Goal: Task Accomplishment & Management: Use online tool/utility

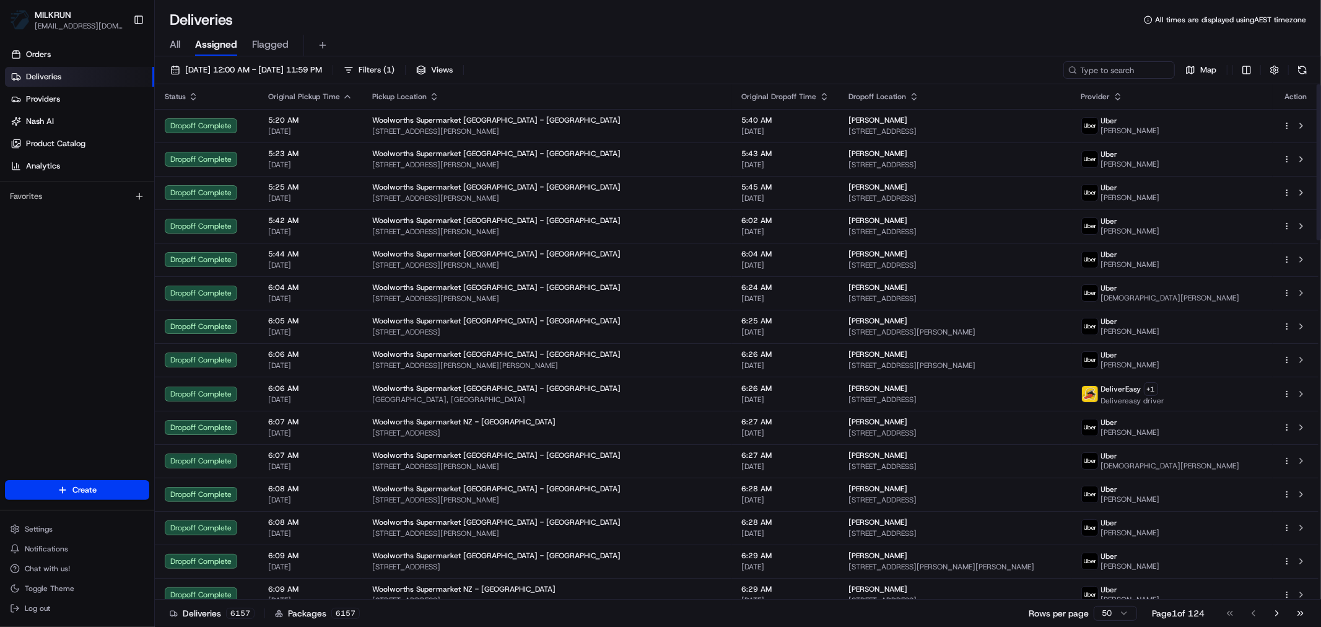
click at [182, 43] on div "All Assigned Flagged" at bounding box center [738, 46] width 1166 height 22
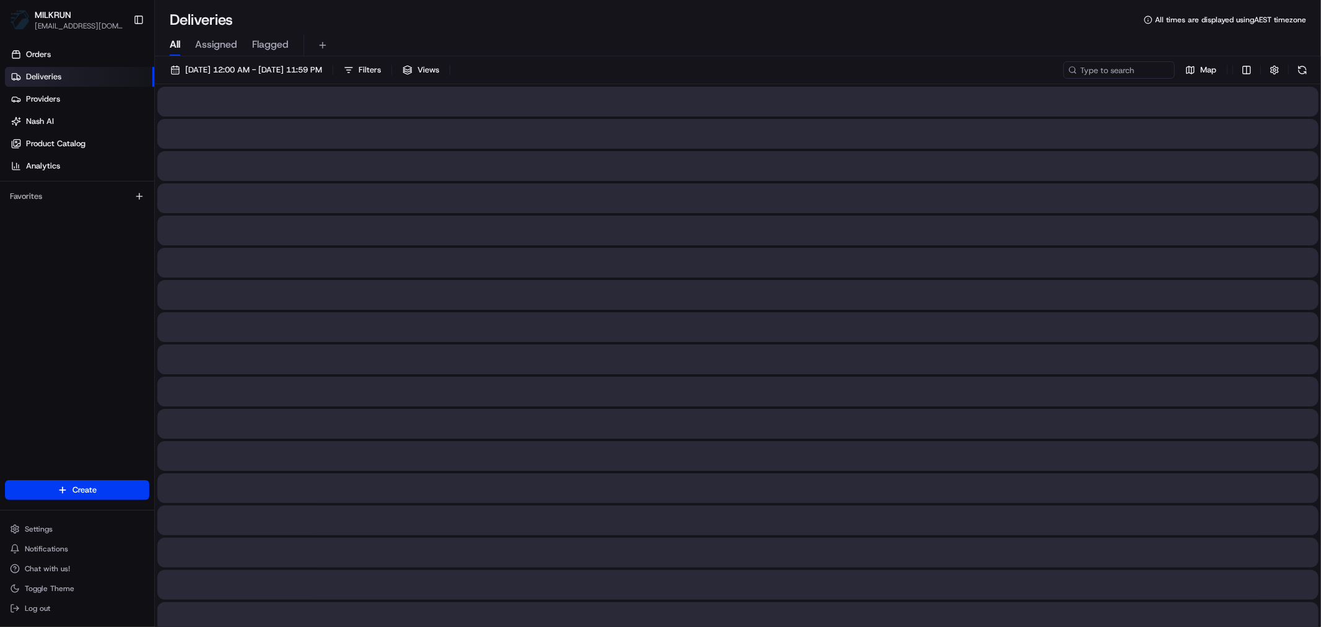
click at [176, 43] on span "All" at bounding box center [175, 44] width 11 height 15
click at [1115, 71] on input at bounding box center [1100, 69] width 149 height 17
paste input "b7379f3f-a373-4af5-8ef9-6b9a1118a8a5"
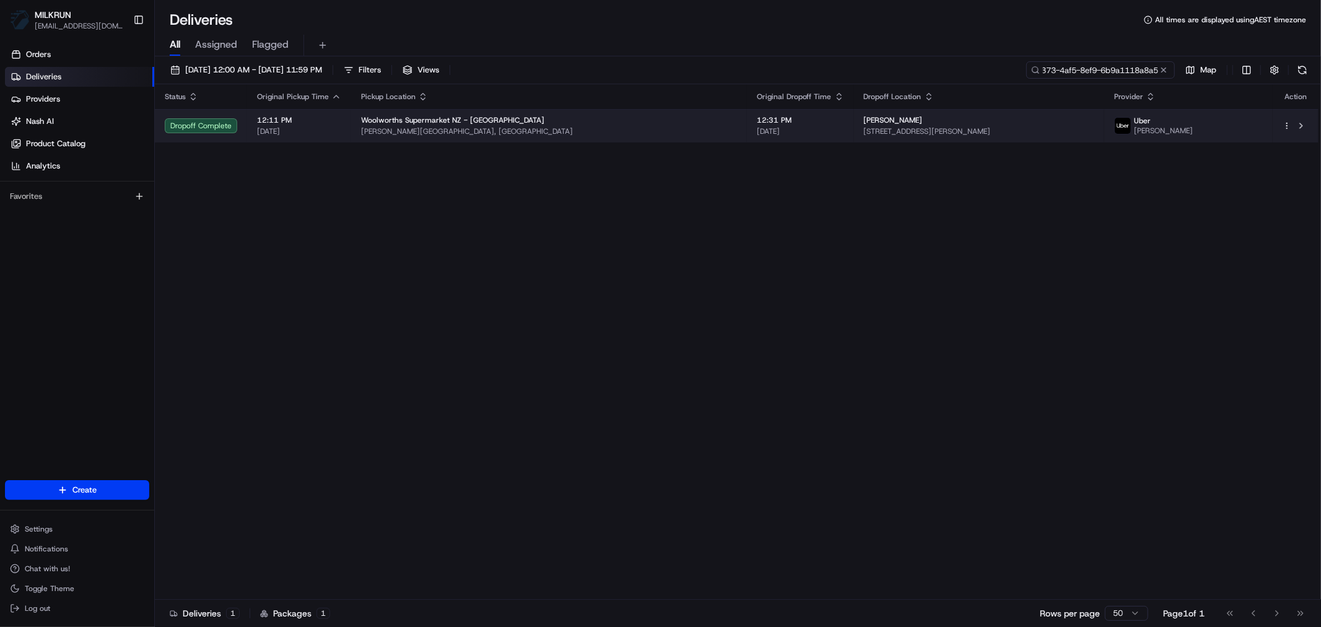
type input "b7379f3f-a373-4af5-8ef9-6b9a1118a8a5"
click at [477, 120] on span "Woolworths Supermarket NZ - [GEOGRAPHIC_DATA]" at bounding box center [452, 120] width 183 height 10
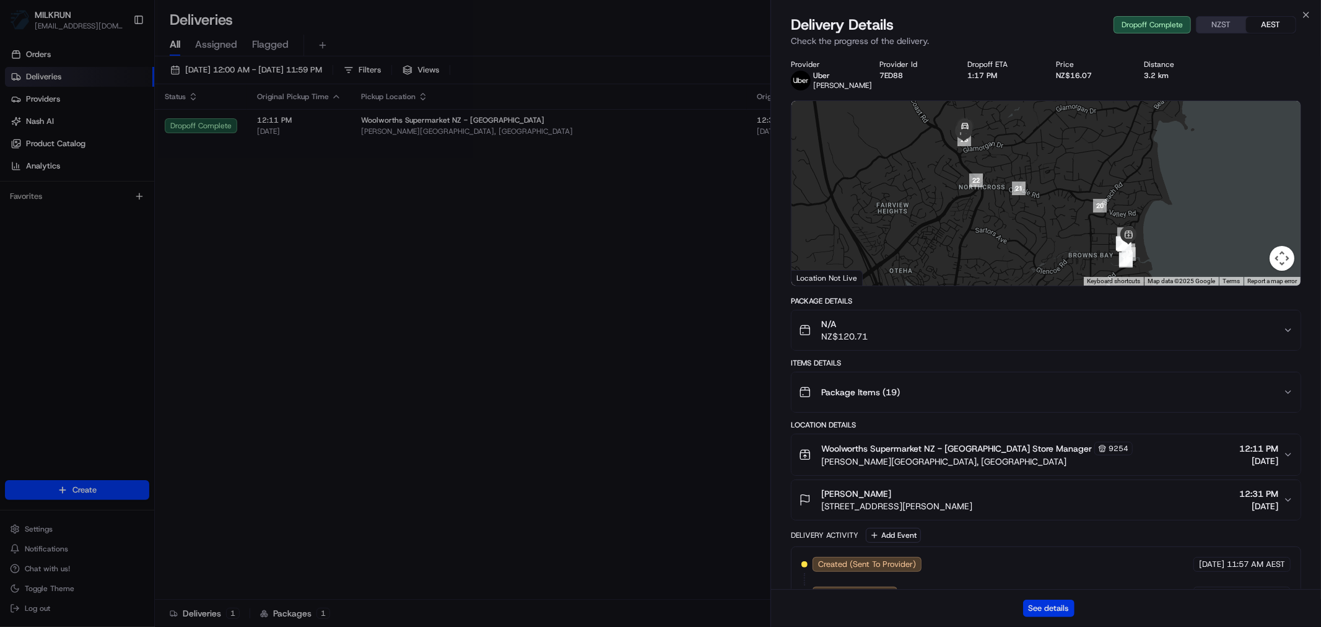
click at [1060, 609] on button "See details" at bounding box center [1048, 607] width 51 height 17
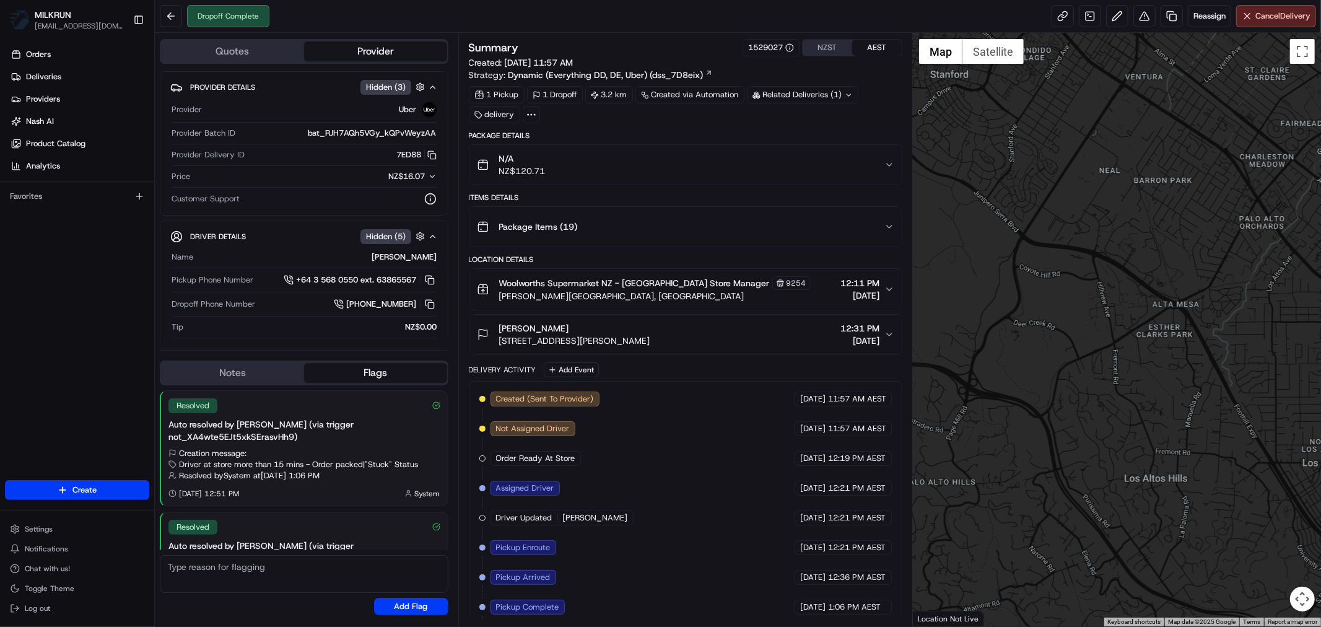
scroll to position [77, 0]
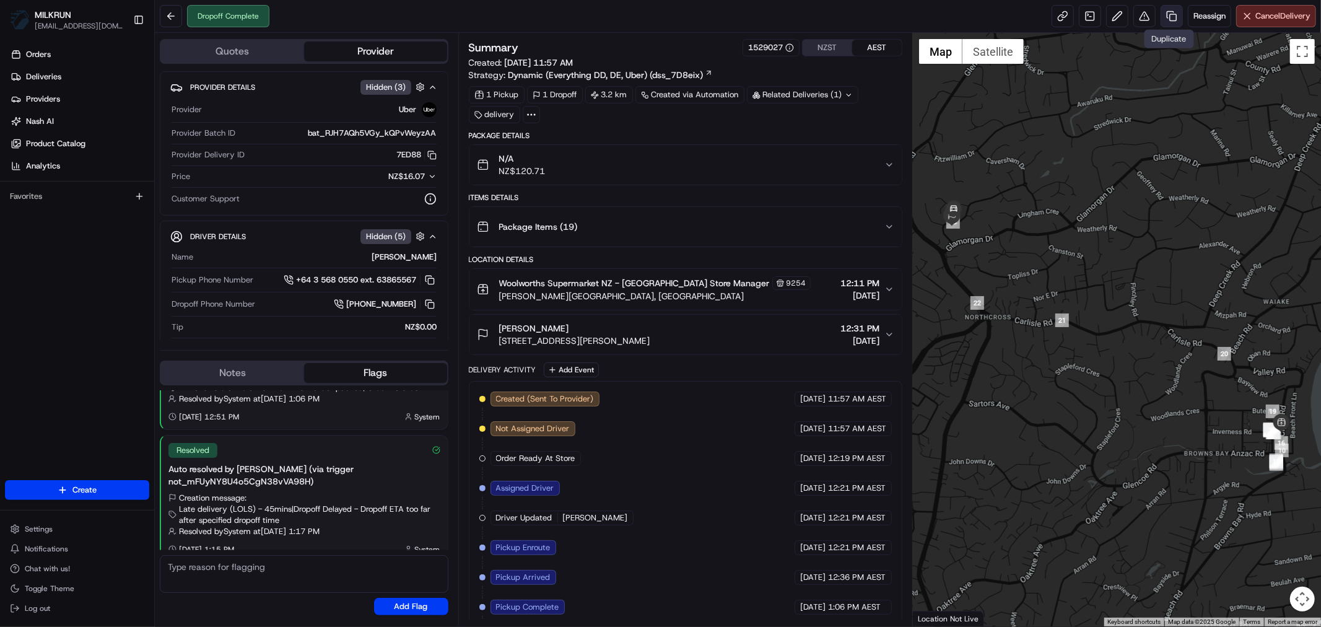
click at [1165, 19] on link at bounding box center [1171, 16] width 22 height 22
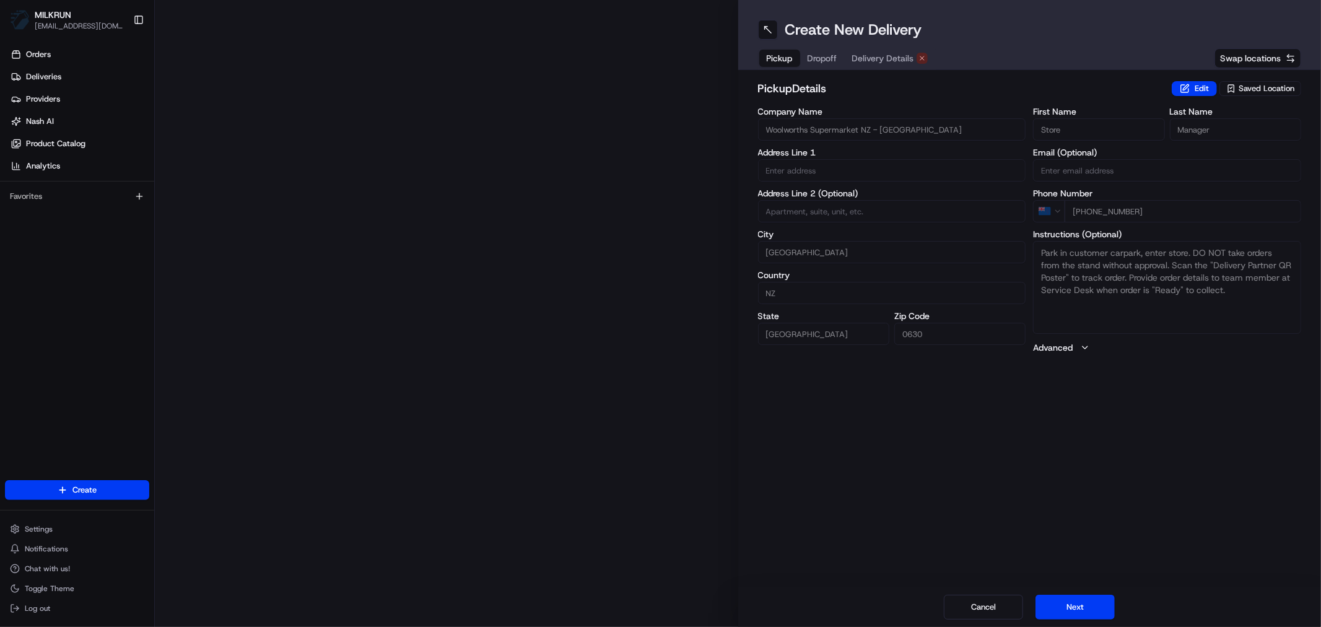
type input "Clyde Rd"
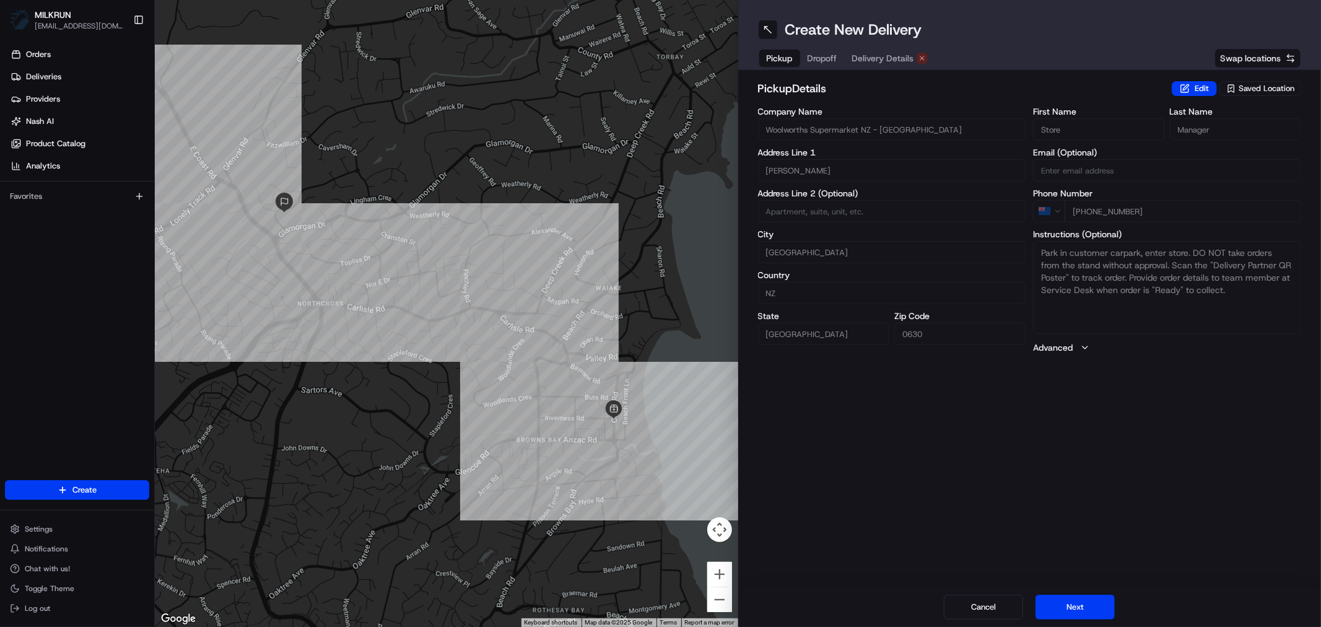
click at [871, 53] on span "Delivery Details" at bounding box center [883, 58] width 62 height 12
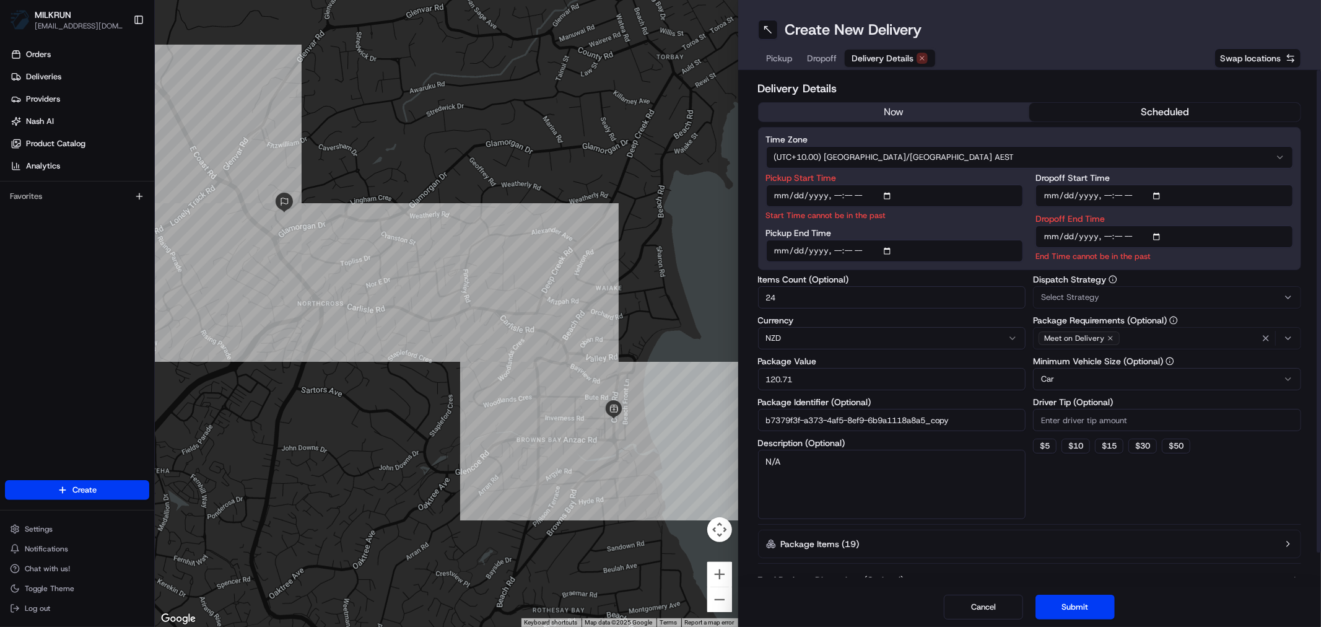
click at [914, 115] on button "now" at bounding box center [893, 112] width 271 height 19
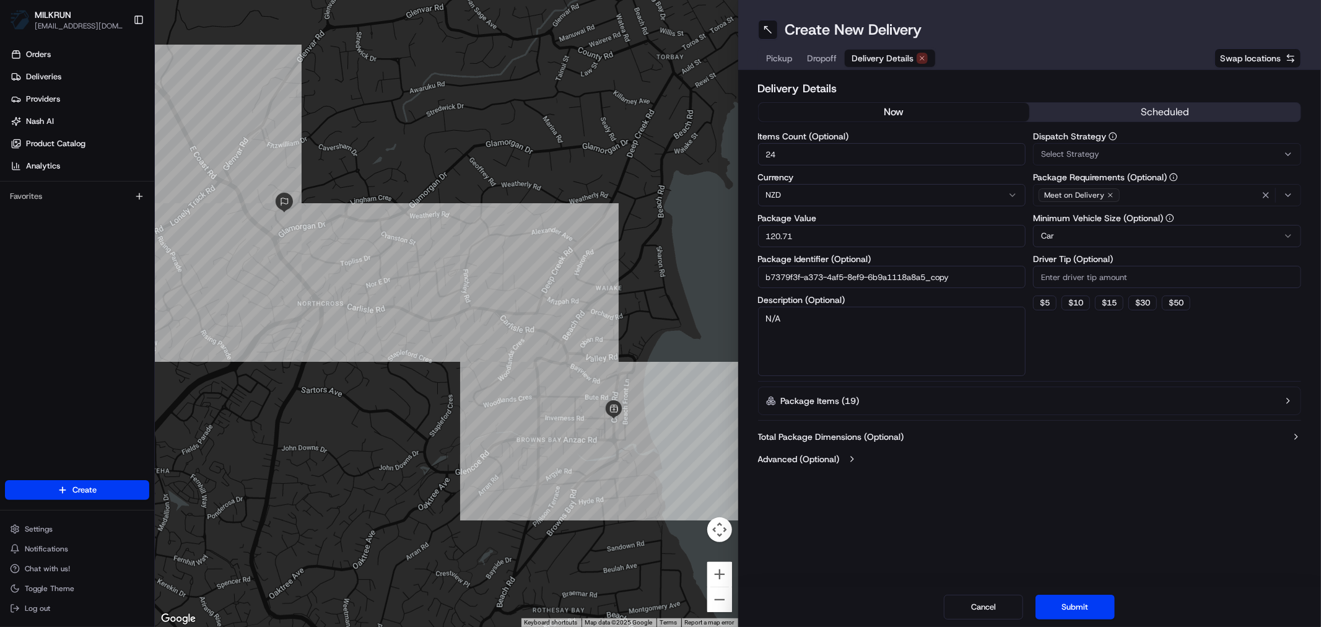
click at [1076, 608] on button "Submit" at bounding box center [1074, 606] width 79 height 25
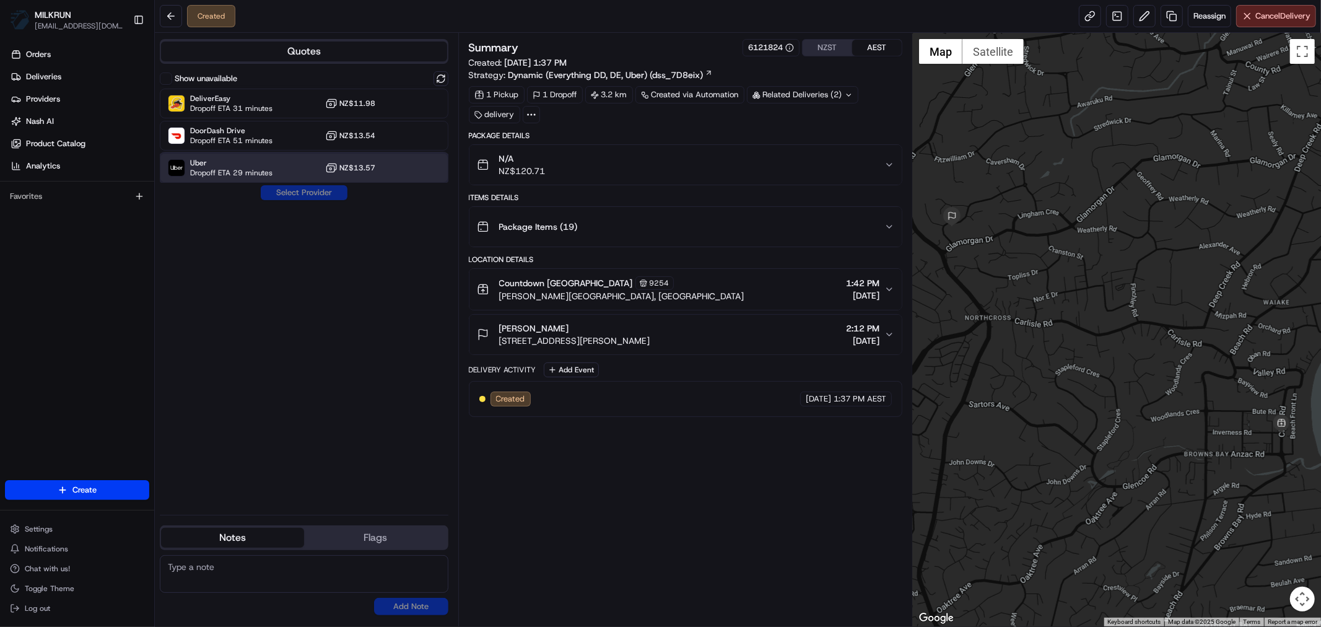
click at [268, 166] on span "Uber" at bounding box center [231, 163] width 82 height 10
click at [285, 194] on button "Assign Provider" at bounding box center [304, 192] width 88 height 15
